Goal: Task Accomplishment & Management: Manage account settings

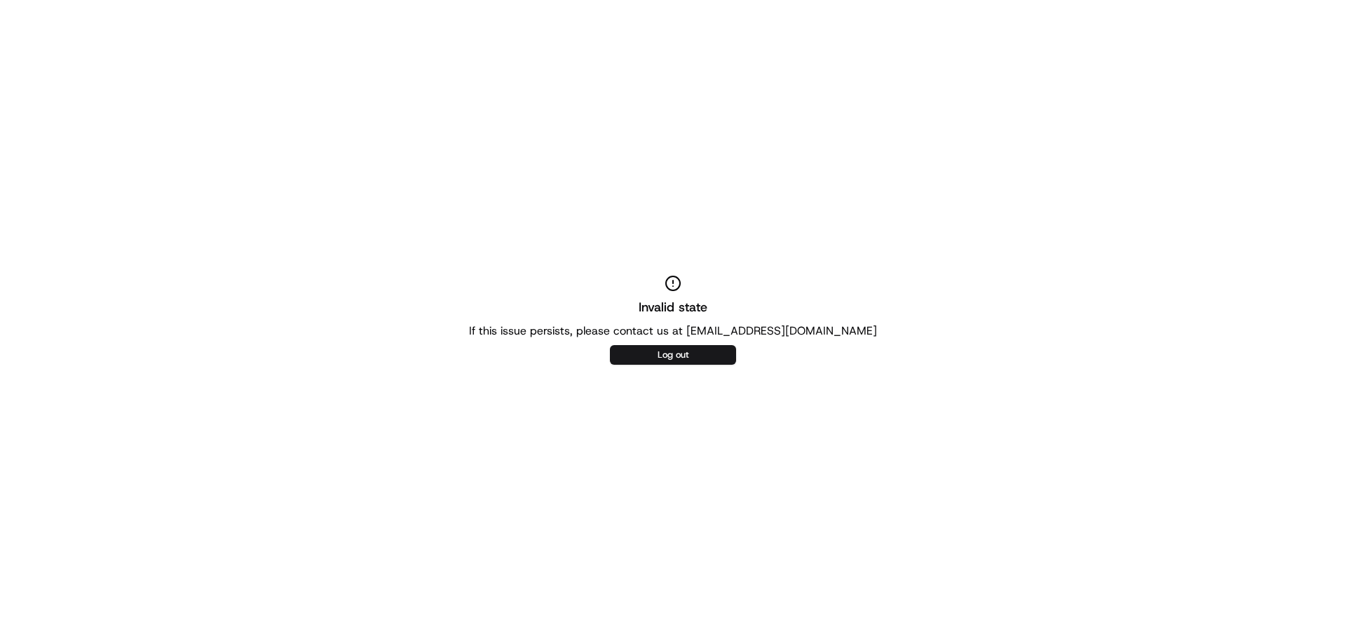
click at [687, 351] on button "Log out" at bounding box center [673, 355] width 126 height 20
click at [689, 357] on button "Log out" at bounding box center [673, 355] width 126 height 20
